Goal: Task Accomplishment & Management: Complete application form

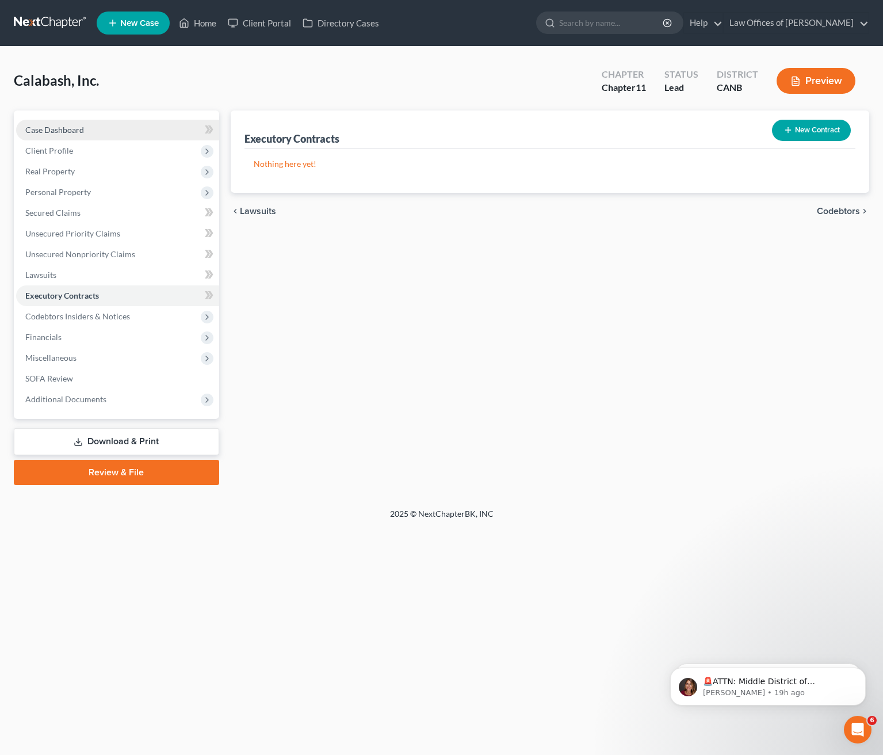
click at [100, 126] on link "Case Dashboard" at bounding box center [117, 130] width 203 height 21
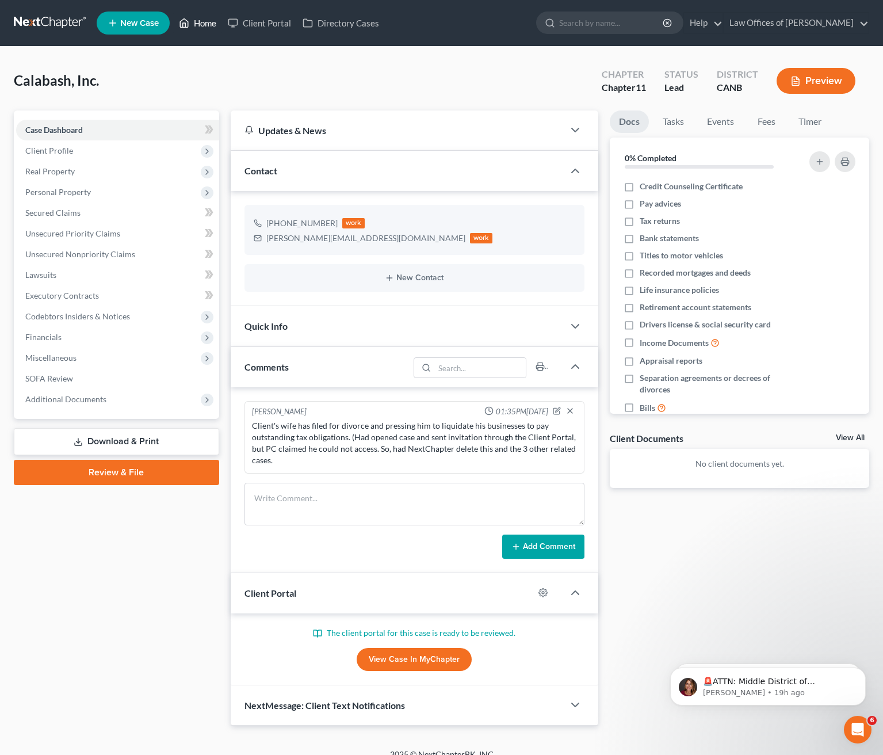
click at [204, 20] on link "Home" at bounding box center [197, 23] width 49 height 21
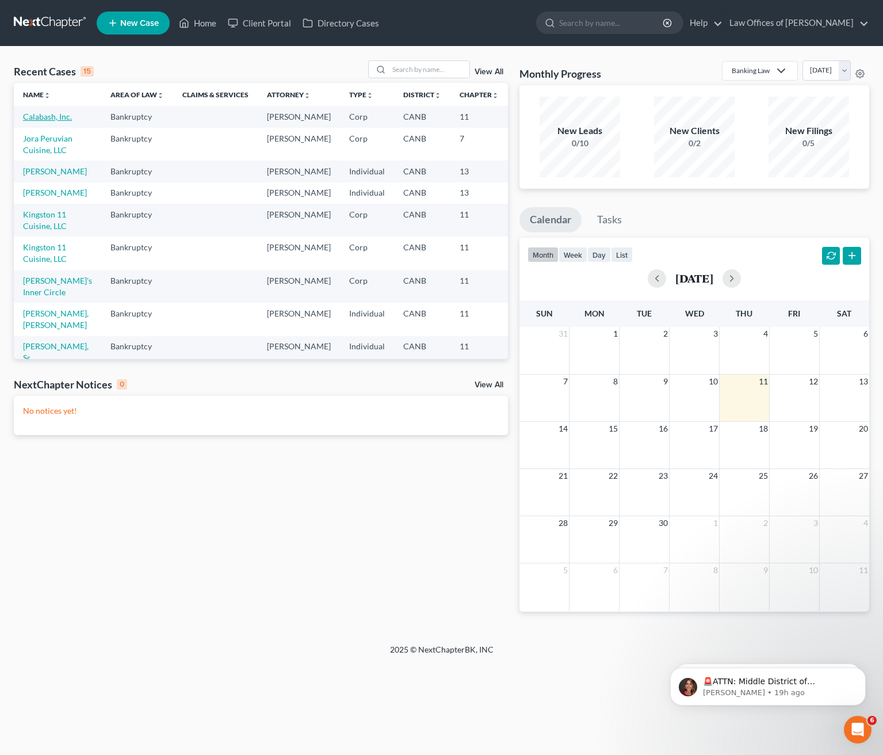
click at [60, 117] on link "Calabash, Inc." at bounding box center [47, 117] width 49 height 10
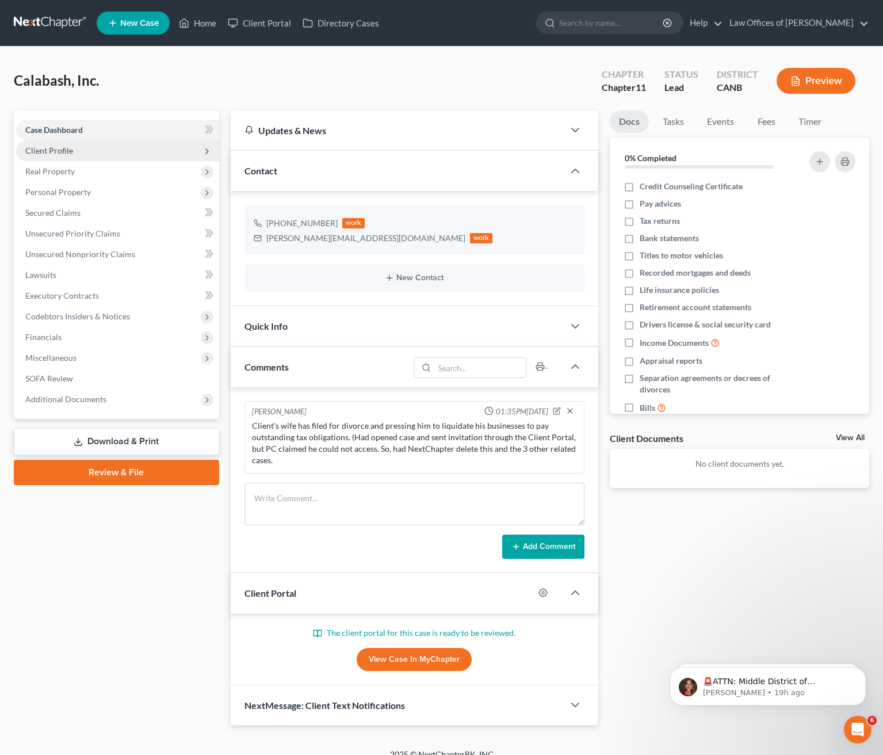
click at [133, 147] on span "Client Profile" at bounding box center [117, 150] width 203 height 21
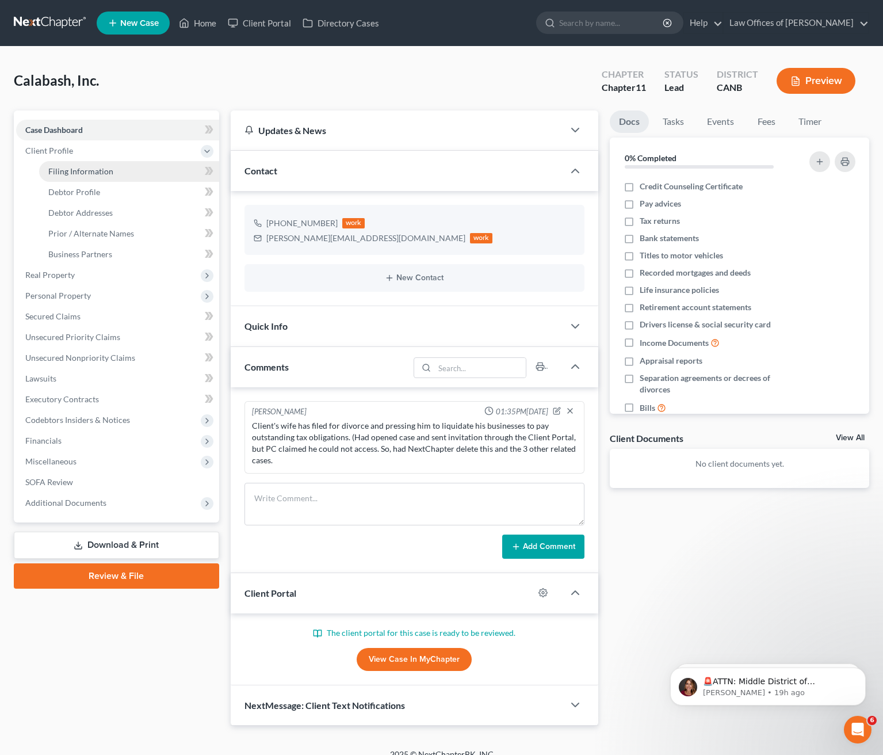
click at [148, 170] on link "Filing Information" at bounding box center [129, 171] width 180 height 21
select select "3"
select select "1"
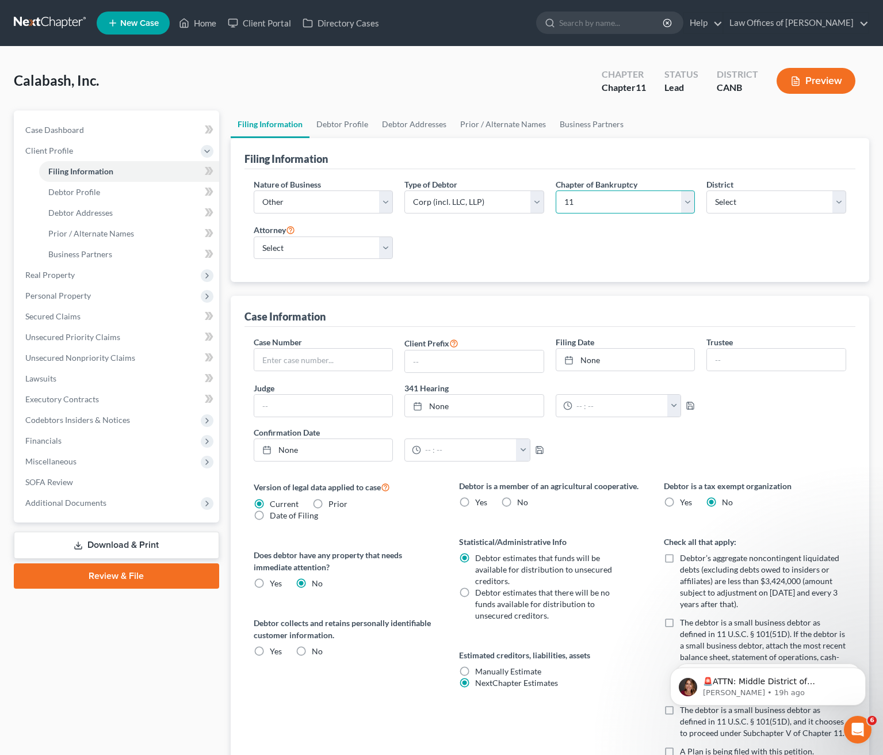
click at [688, 201] on select "Select 7 11 12" at bounding box center [626, 202] width 140 height 23
select select "0"
click at [556, 191] on select "Select 7 11 12" at bounding box center [626, 202] width 140 height 23
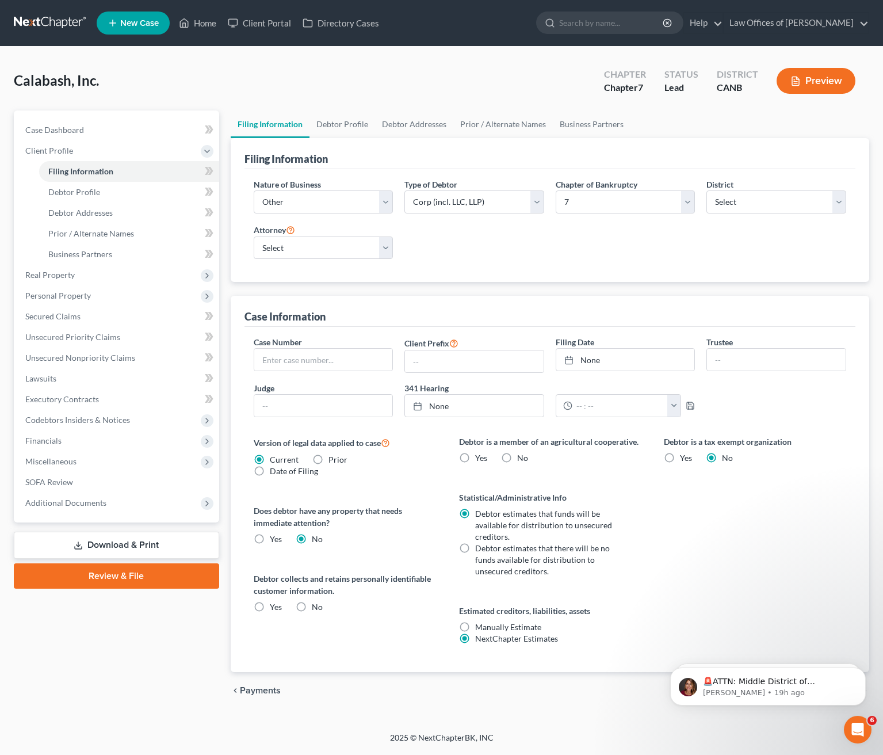
click at [517, 456] on label "No" at bounding box center [522, 458] width 11 height 12
click at [522, 456] on input "No" at bounding box center [525, 455] width 7 height 7
radio input "true"
click at [475, 548] on label "Debtor estimates that there will be no funds available for distribution to unse…" at bounding box center [551, 560] width 153 height 35
click at [480, 548] on input "Debtor estimates that there will be no funds available for distribution to unse…" at bounding box center [483, 546] width 7 height 7
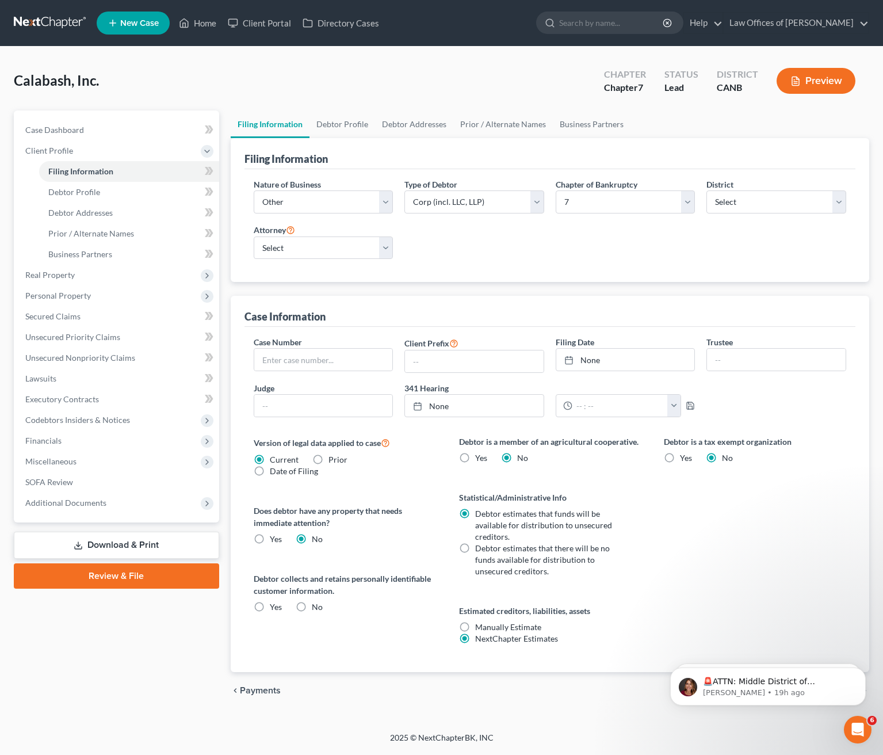
radio input "true"
radio input "false"
click at [270, 607] on label "Yes" at bounding box center [276, 607] width 12 height 12
click at [275, 607] on input "Yes" at bounding box center [278, 604] width 7 height 7
radio input "true"
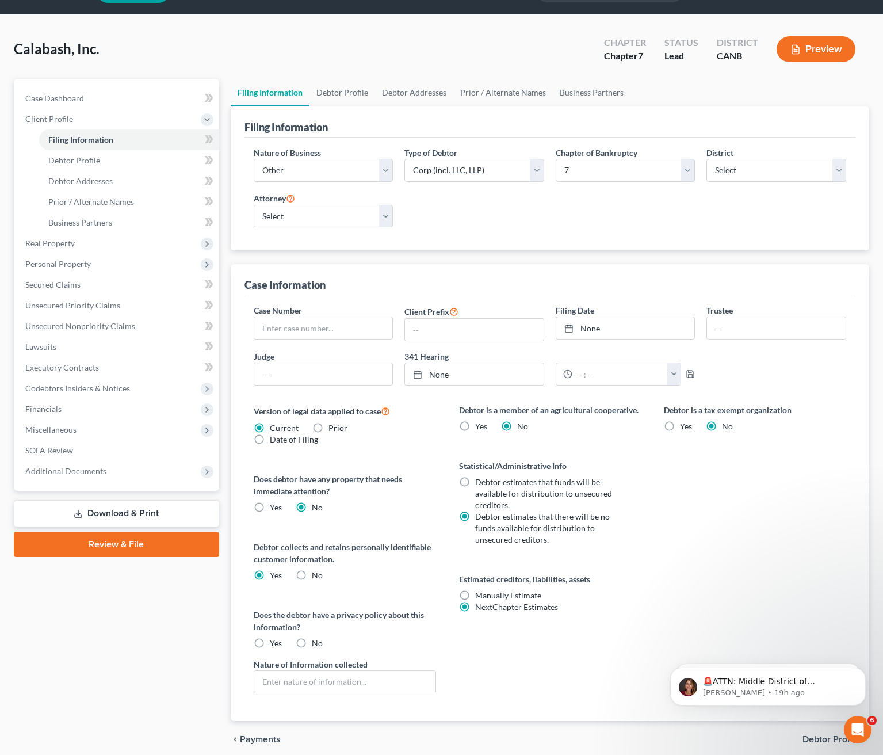
scroll to position [25, 0]
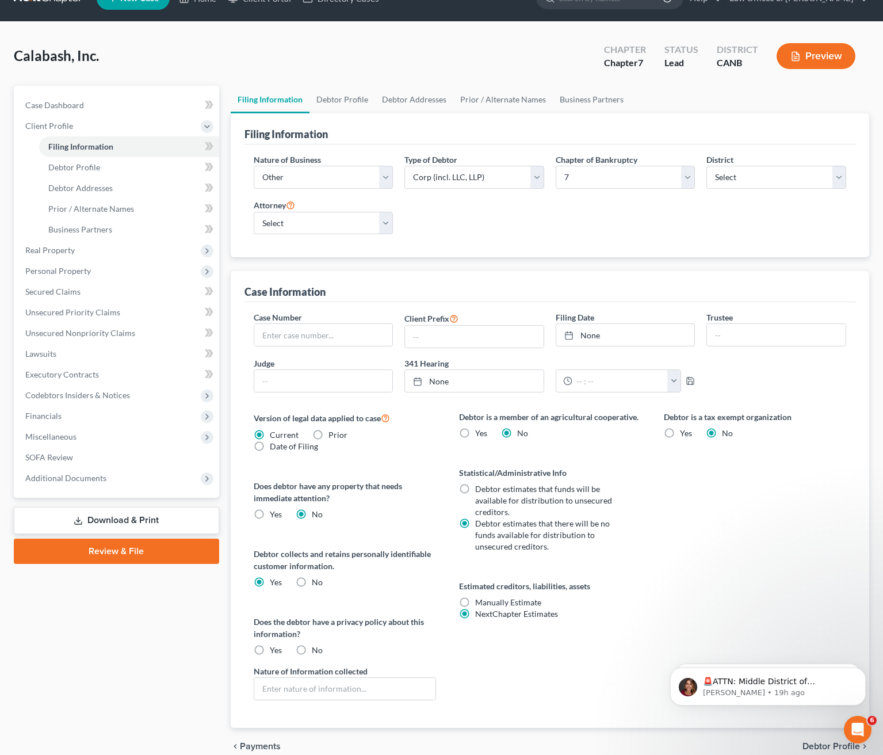
click at [312, 582] on label "No" at bounding box center [317, 583] width 11 height 12
click at [317, 582] on input "No" at bounding box center [320, 580] width 7 height 7
radio input "true"
radio input "false"
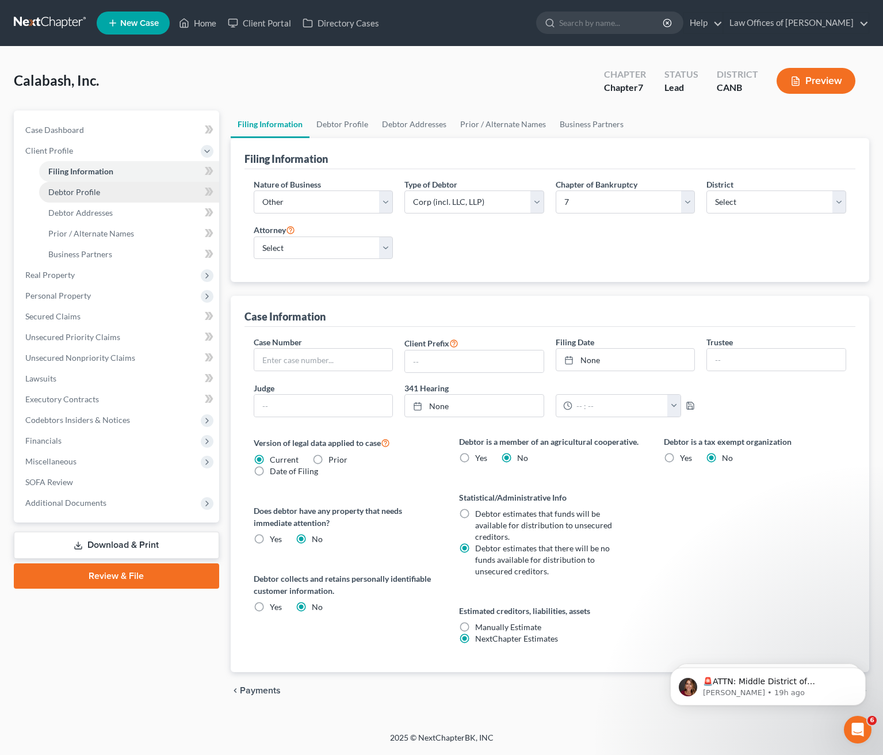
click at [155, 192] on link "Debtor Profile" at bounding box center [129, 192] width 180 height 21
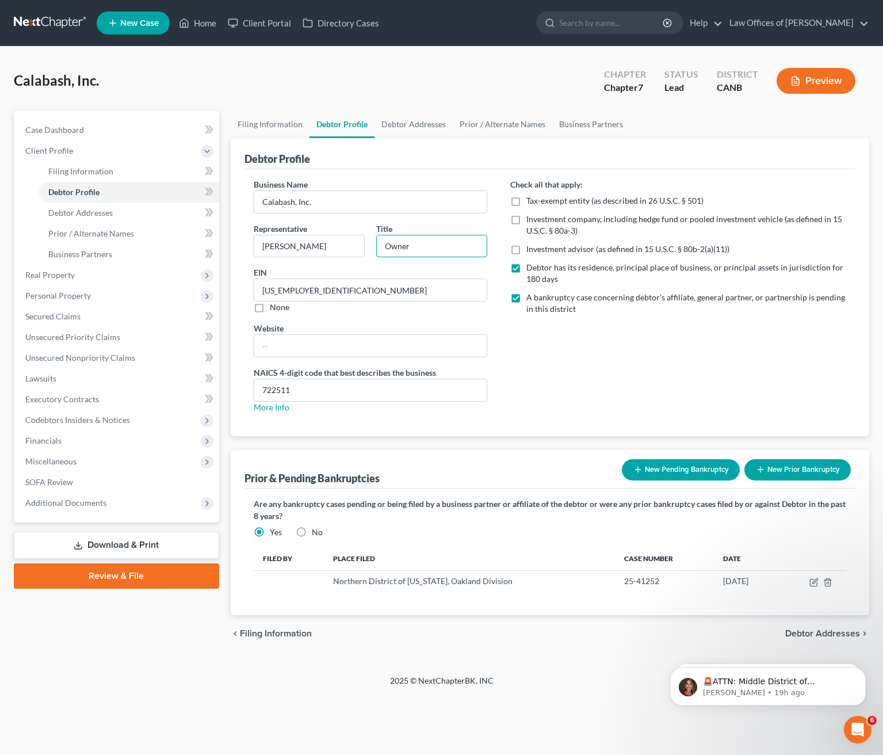
drag, startPoint x: 417, startPoint y: 244, endPoint x: 371, endPoint y: 244, distance: 46.0
click at [371, 244] on div "Title Owner" at bounding box center [432, 240] width 123 height 35
type input "Shareholder"
click at [90, 166] on span "Filing Information" at bounding box center [80, 171] width 65 height 10
select select "3"
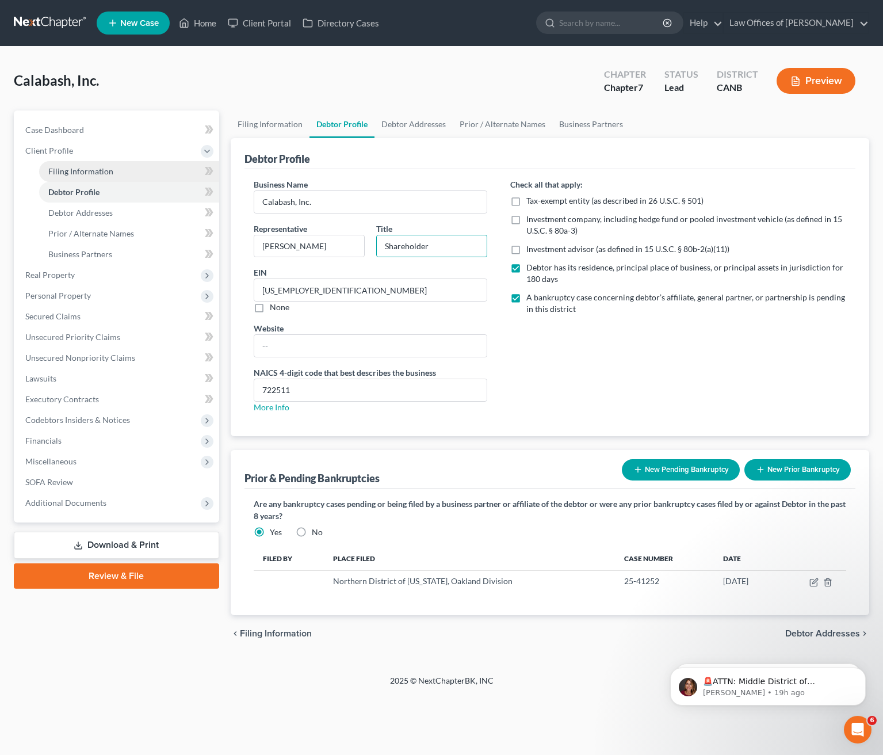
select select "1"
select select "0"
select select "9"
select select "0"
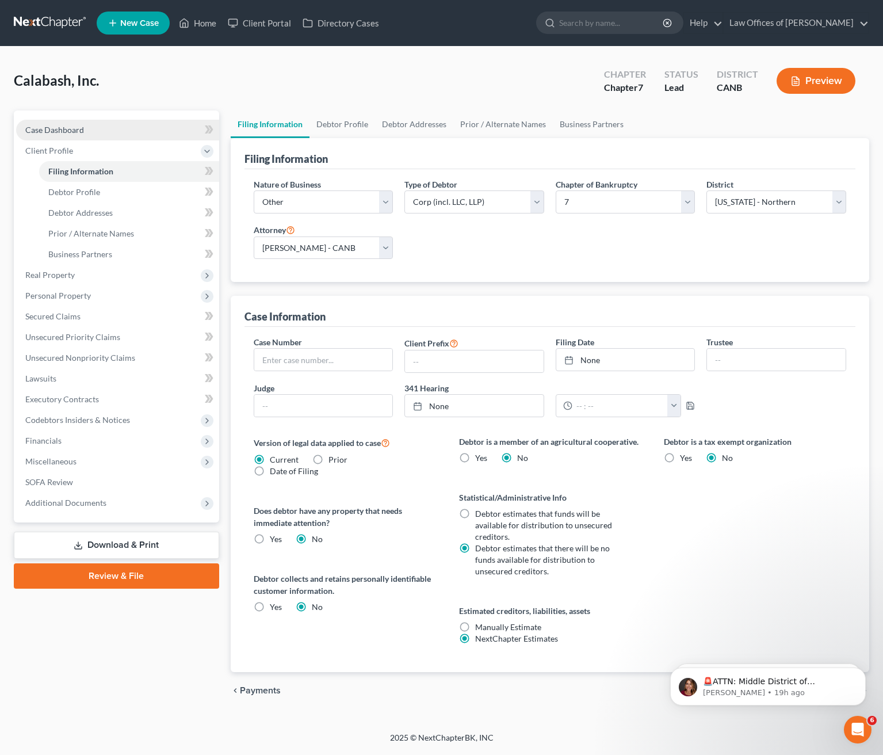
click at [83, 131] on link "Case Dashboard" at bounding box center [117, 130] width 203 height 21
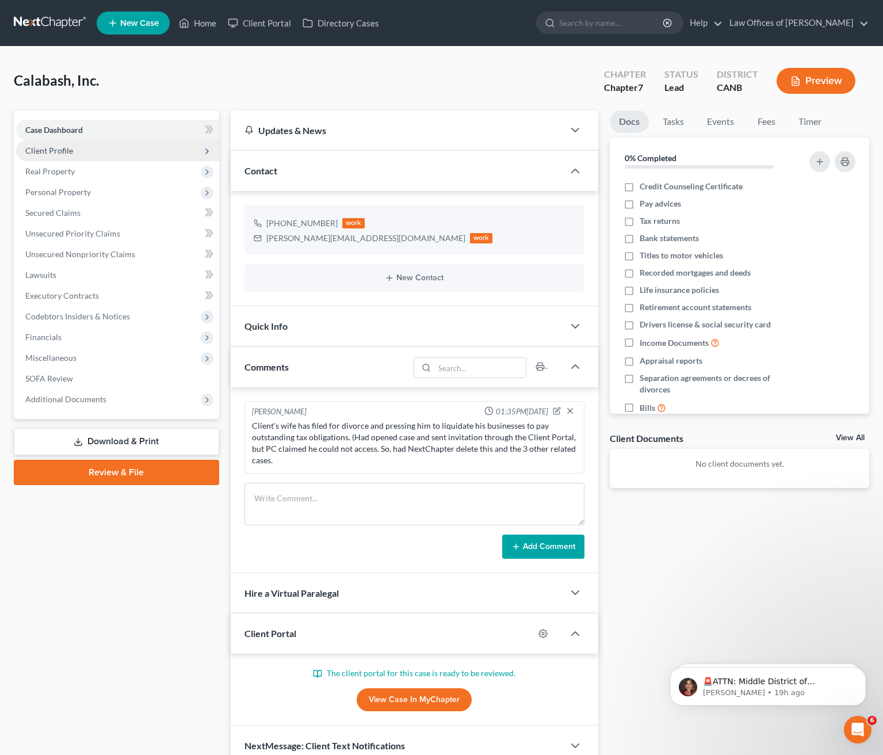
click at [104, 150] on span "Client Profile" at bounding box center [117, 150] width 203 height 21
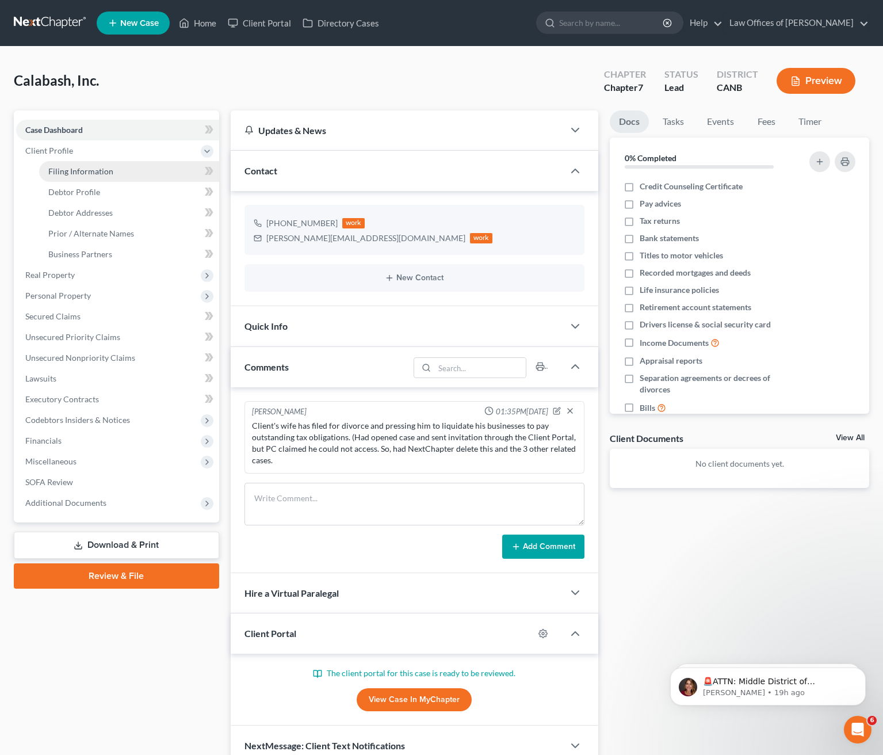
click at [111, 173] on span "Filing Information" at bounding box center [80, 171] width 65 height 10
select select "3"
select select "1"
select select "0"
select select "9"
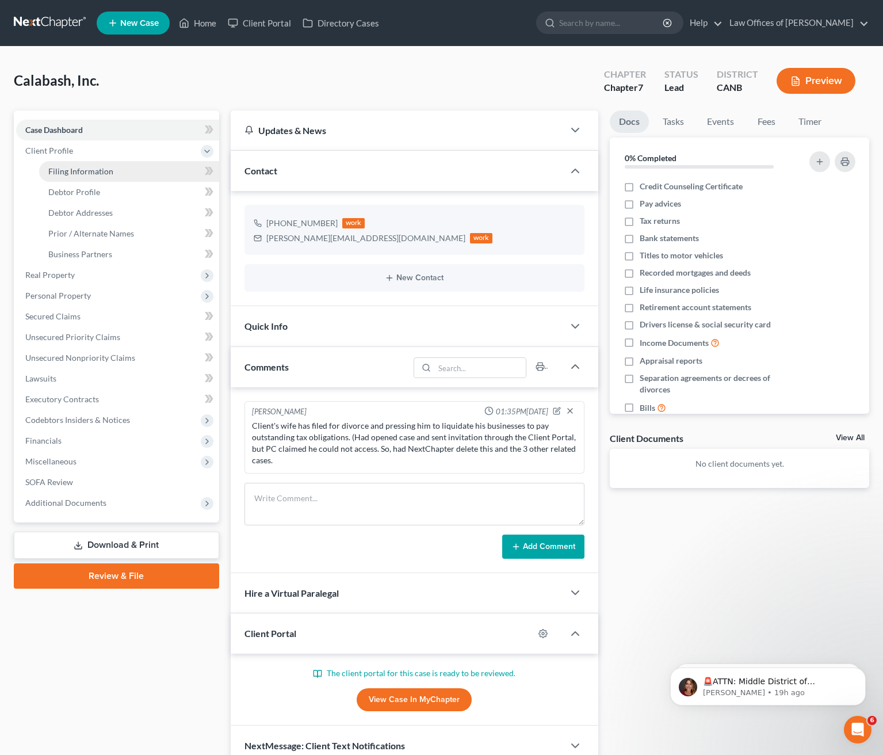
select select "0"
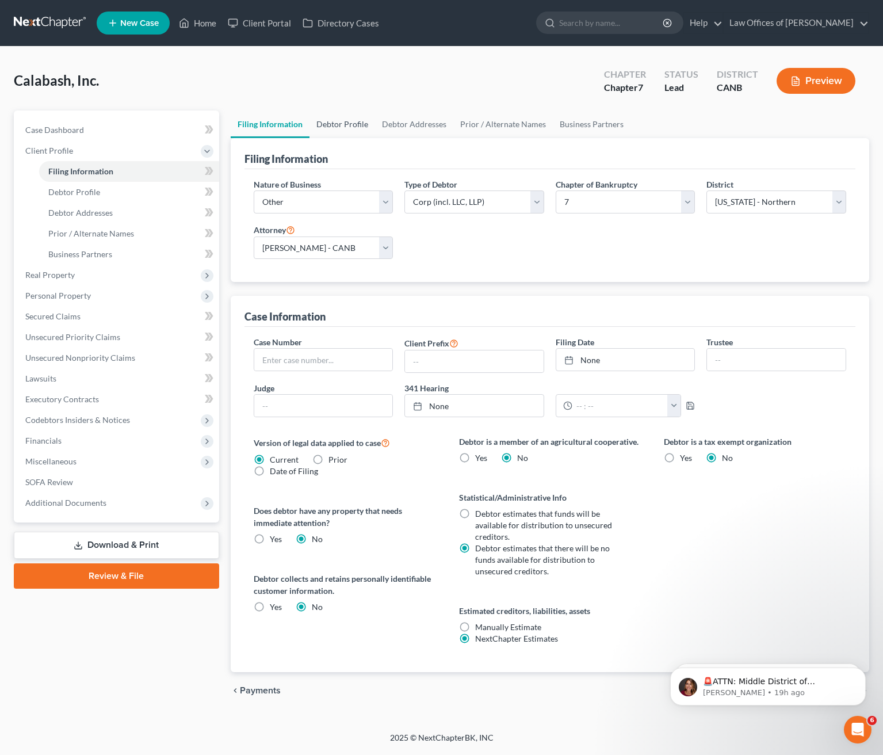
click at [340, 120] on link "Debtor Profile" at bounding box center [343, 125] width 66 height 28
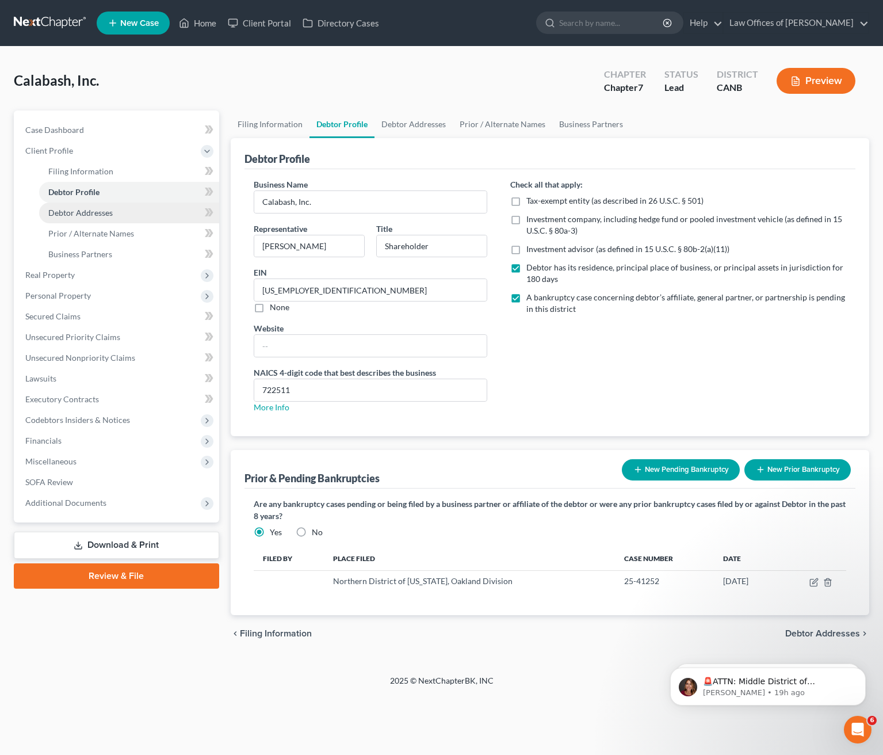
click at [99, 212] on span "Debtor Addresses" at bounding box center [80, 213] width 64 height 10
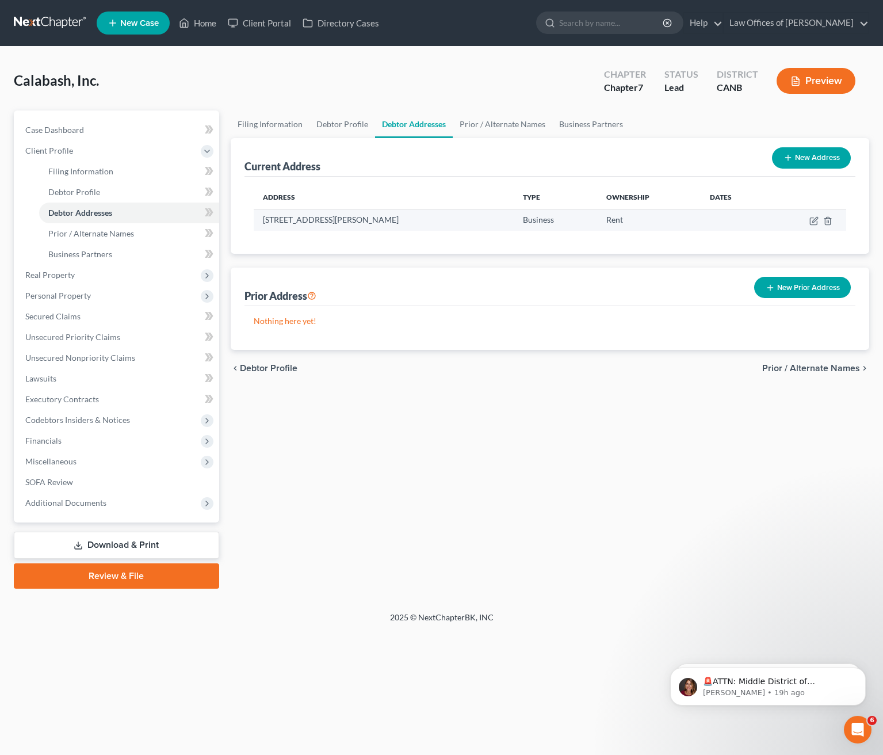
click at [432, 218] on td "2300 Valdez Street, Suite A, Oakland, CA 94612" at bounding box center [384, 220] width 260 height 22
drag, startPoint x: 432, startPoint y: 218, endPoint x: 425, endPoint y: 218, distance: 6.9
click at [425, 218] on td "2300 Valdez Street, Suite A, Oakland, CA 94612" at bounding box center [384, 220] width 260 height 22
click at [816, 219] on icon "button" at bounding box center [815, 219] width 5 height 5
select select "4"
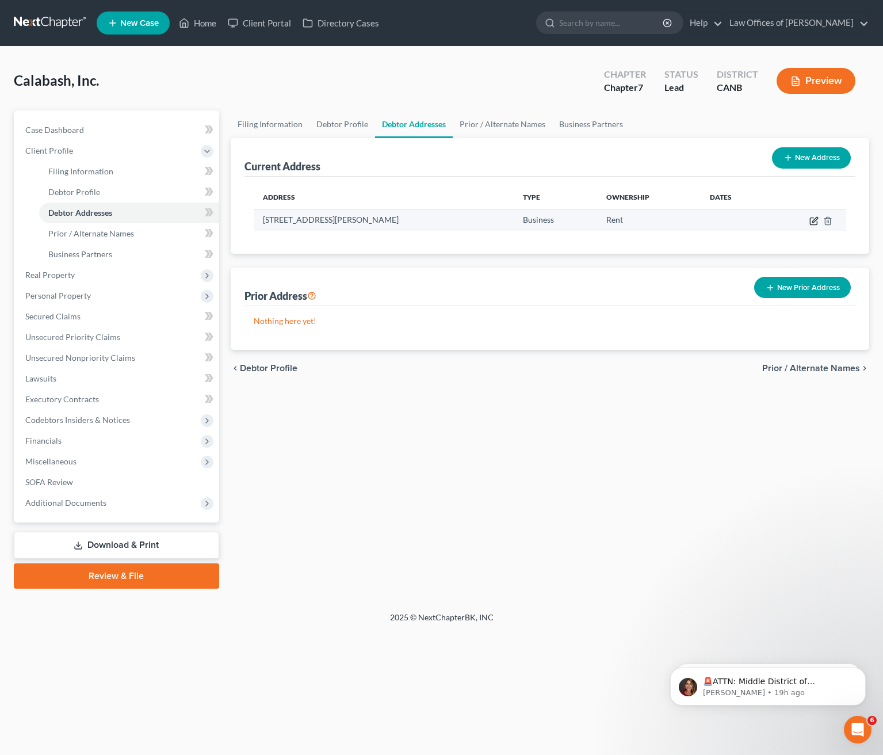
select select "0"
